Goal: Navigation & Orientation: Find specific page/section

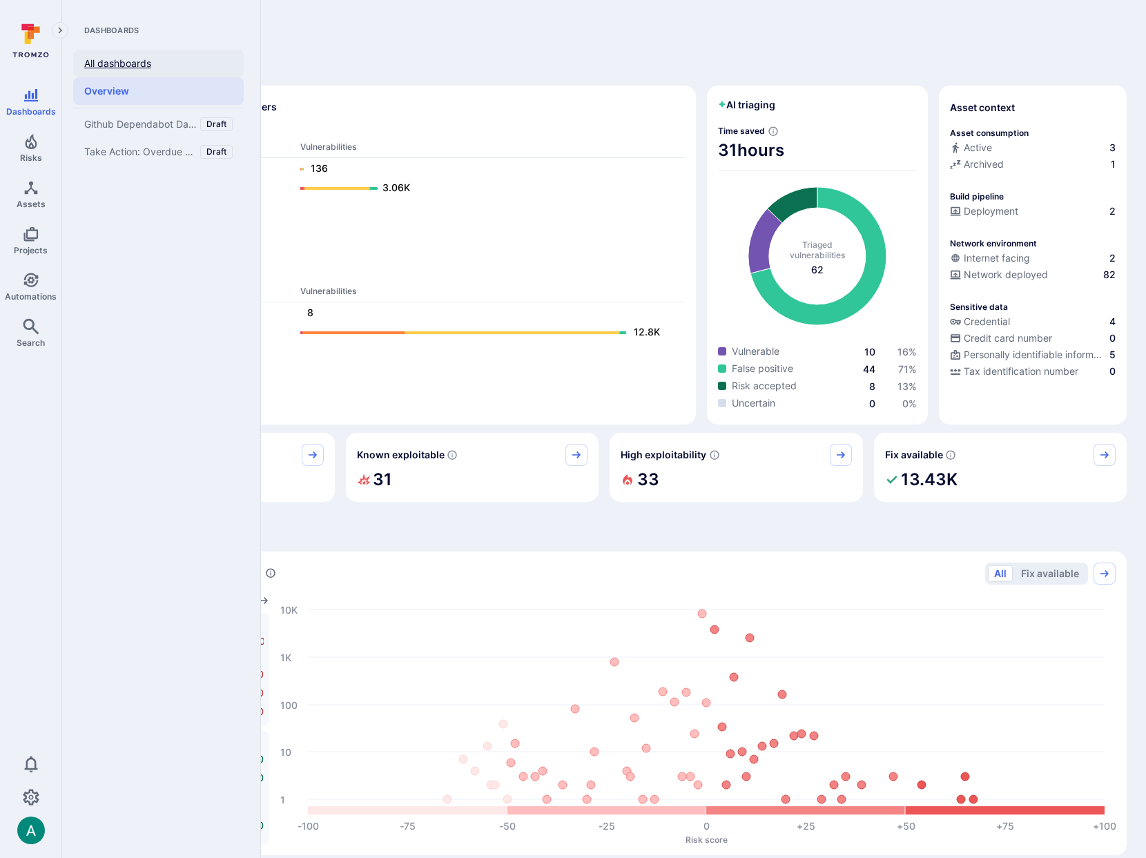
click at [110, 67] on link "All dashboards" at bounding box center [158, 64] width 170 height 28
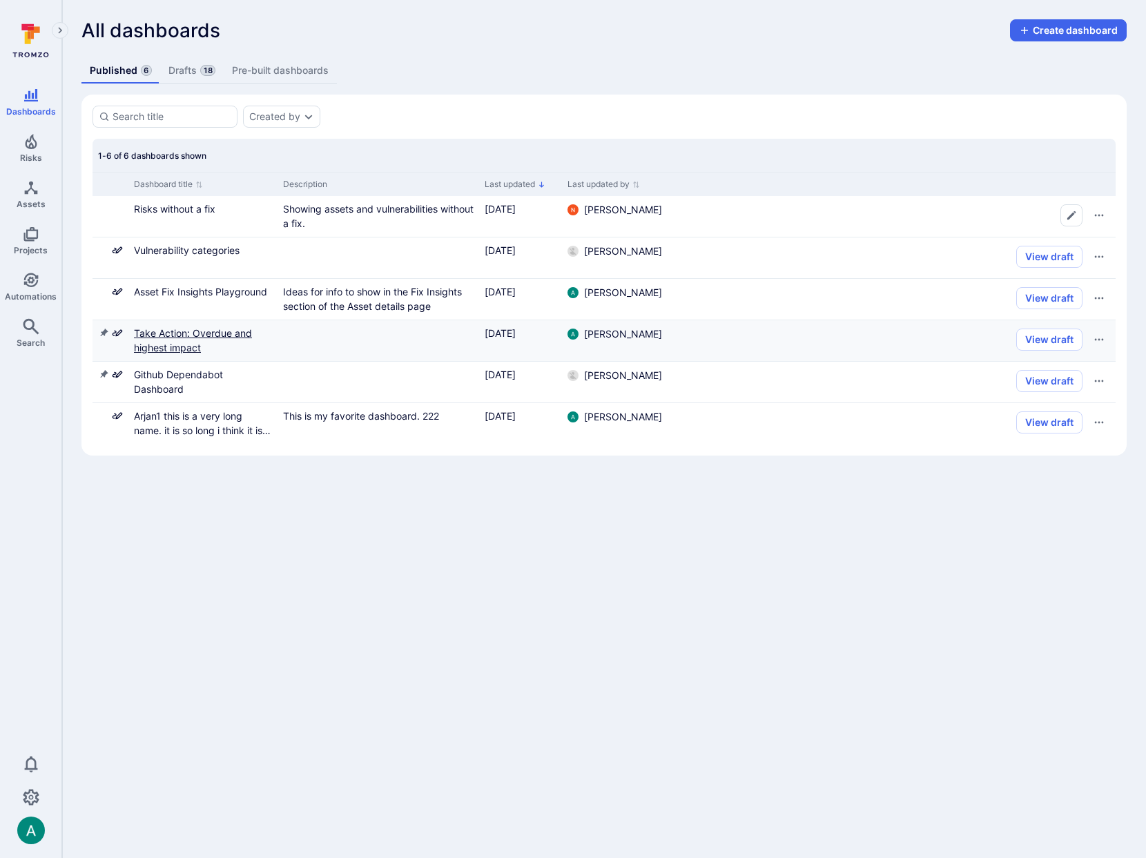
click at [200, 335] on link "Take Action: Overdue and highest impact" at bounding box center [193, 340] width 118 height 26
click at [193, 76] on link "Drafts 18" at bounding box center [191, 71] width 63 height 26
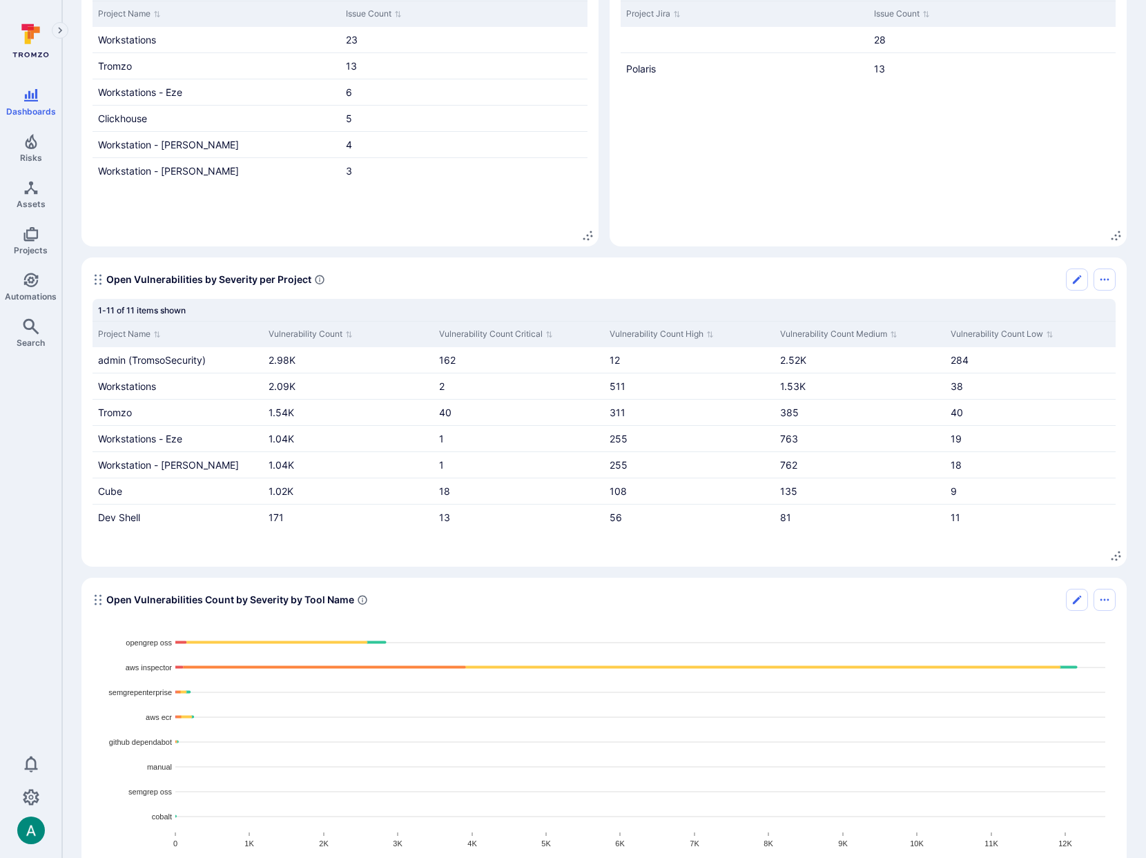
scroll to position [912, 0]
